Goal: Task Accomplishment & Management: Manage account settings

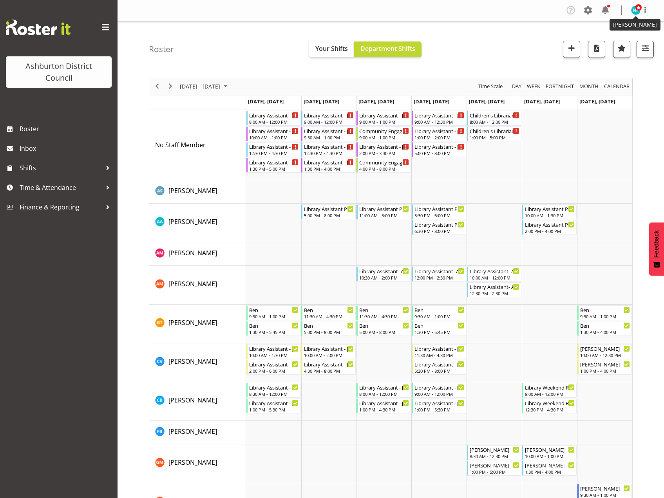
click at [632, 9] on img at bounding box center [635, 9] width 9 height 9
click at [590, 33] on link "Profile" at bounding box center [611, 27] width 75 height 14
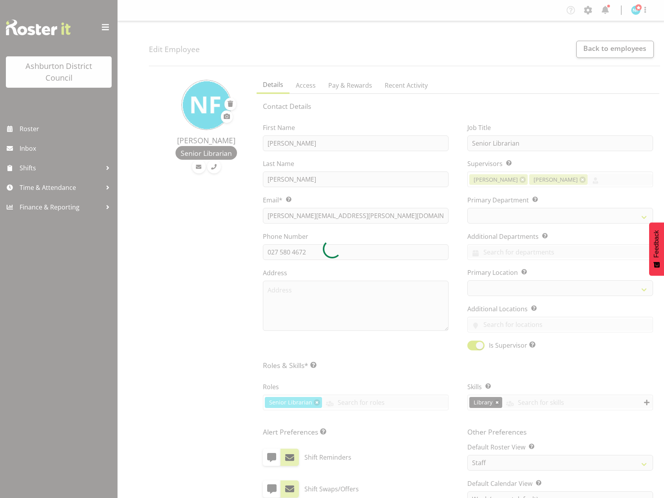
select select "TimelineWeek"
select select
select select "824"
select select "1180"
click at [635, 8] on div at bounding box center [332, 249] width 664 height 498
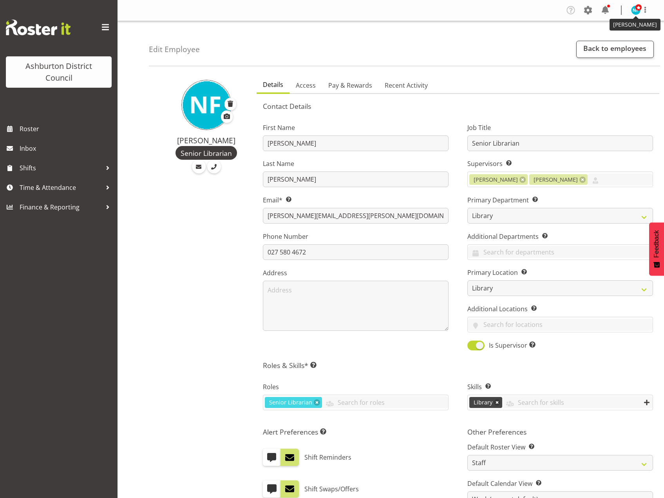
click at [636, 11] on span at bounding box center [638, 7] width 6 height 6
click at [608, 40] on link "Log Out" at bounding box center [611, 41] width 75 height 14
